Goal: Use online tool/utility: Utilize a website feature to perform a specific function

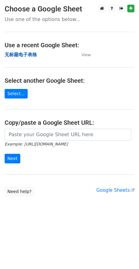
click at [18, 55] on strong "无标题电子表格" at bounding box center [21, 55] width 32 height 6
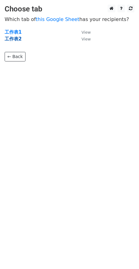
click at [15, 41] on strong "工作表2" at bounding box center [13, 39] width 17 height 6
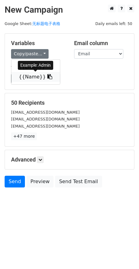
click at [28, 75] on link "{{Name}}" at bounding box center [35, 77] width 49 height 10
